Goal: Information Seeking & Learning: Find specific fact

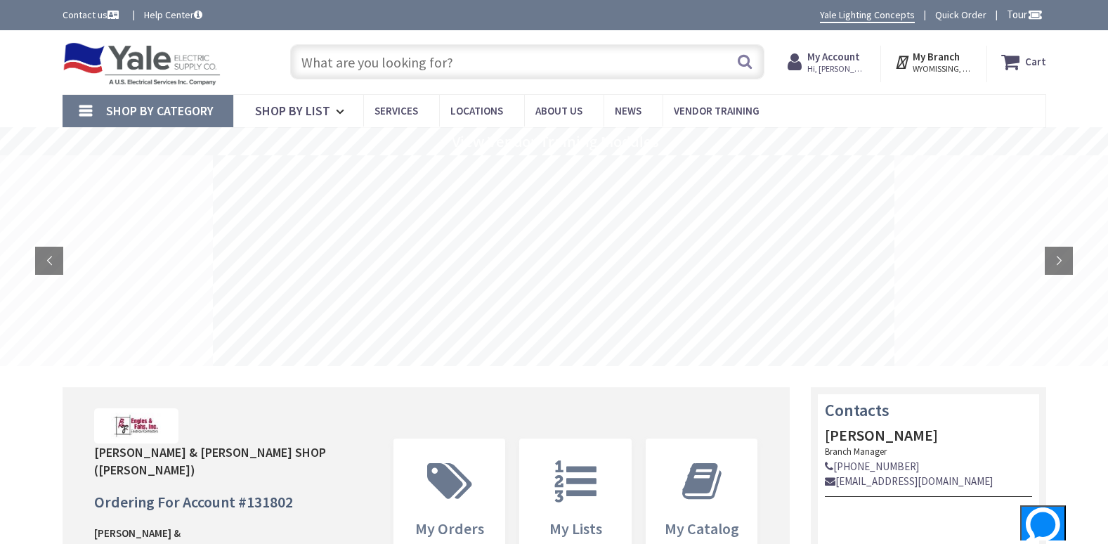
click at [389, 60] on input "text" at bounding box center [527, 61] width 474 height 35
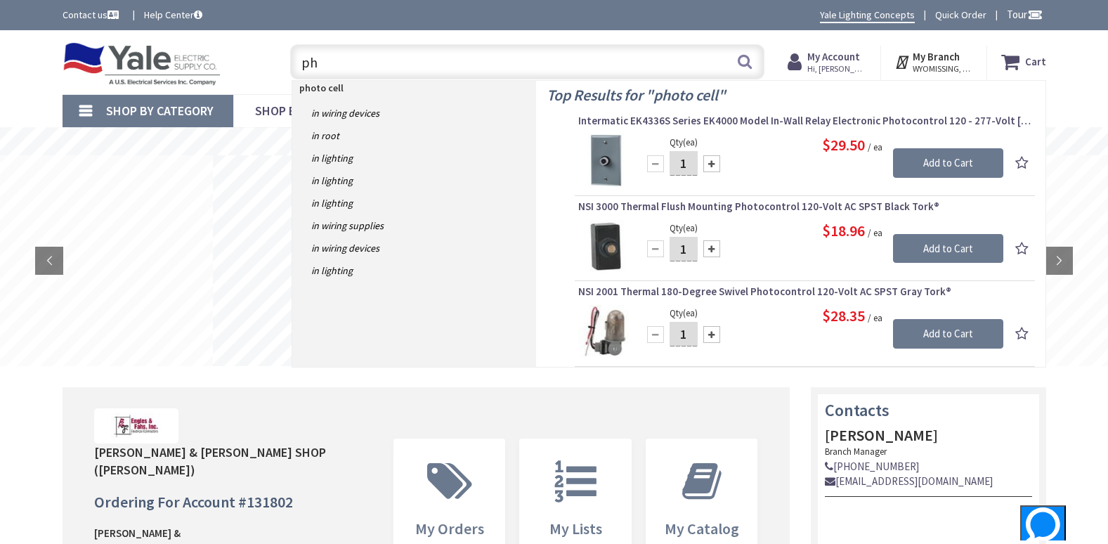
type input "p"
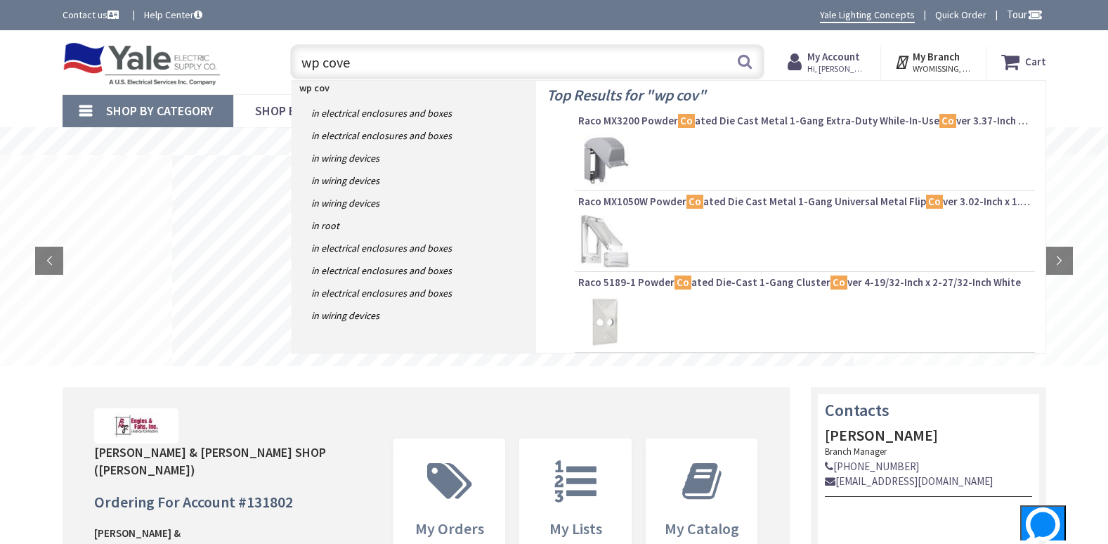
type input "wp cover"
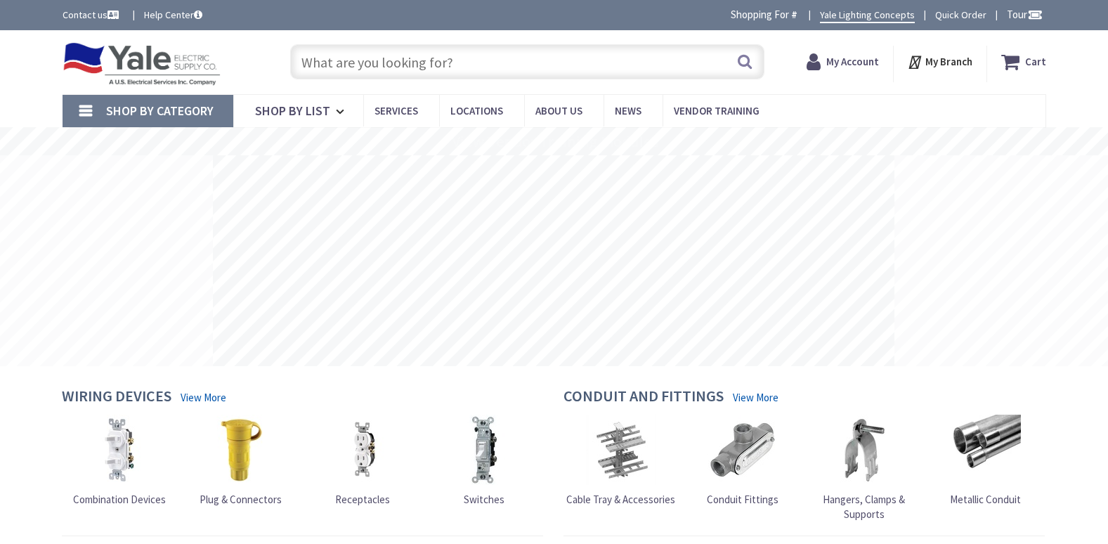
click at [389, 53] on input "text" at bounding box center [527, 61] width 474 height 35
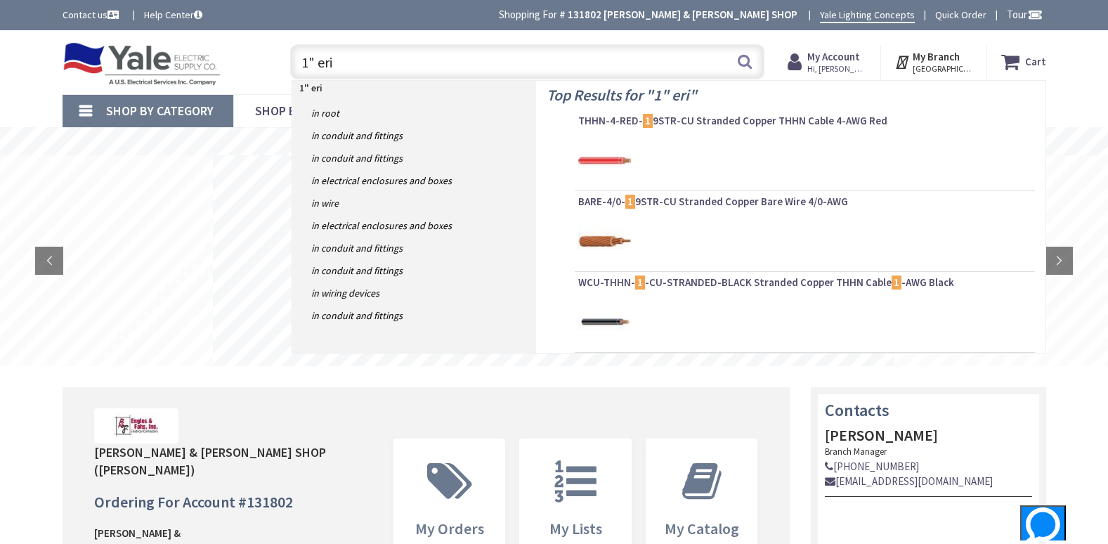
type input "1" eric"
